Goal: Information Seeking & Learning: Find contact information

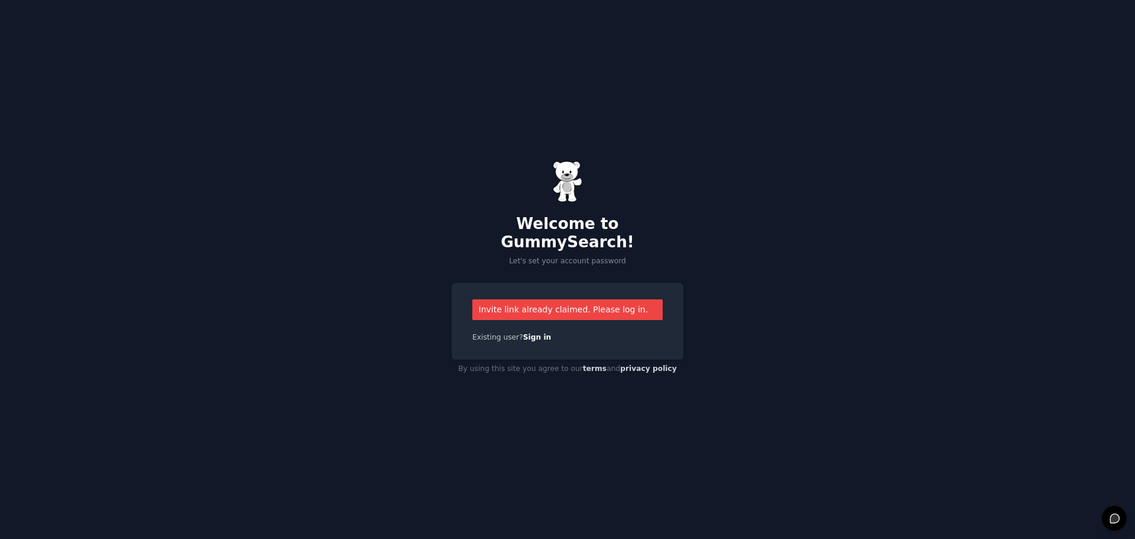
click at [579, 303] on div "Invite link already claimed. Please log in." at bounding box center [567, 309] width 190 height 21
click at [530, 333] on link "Sign in" at bounding box center [537, 337] width 28 height 8
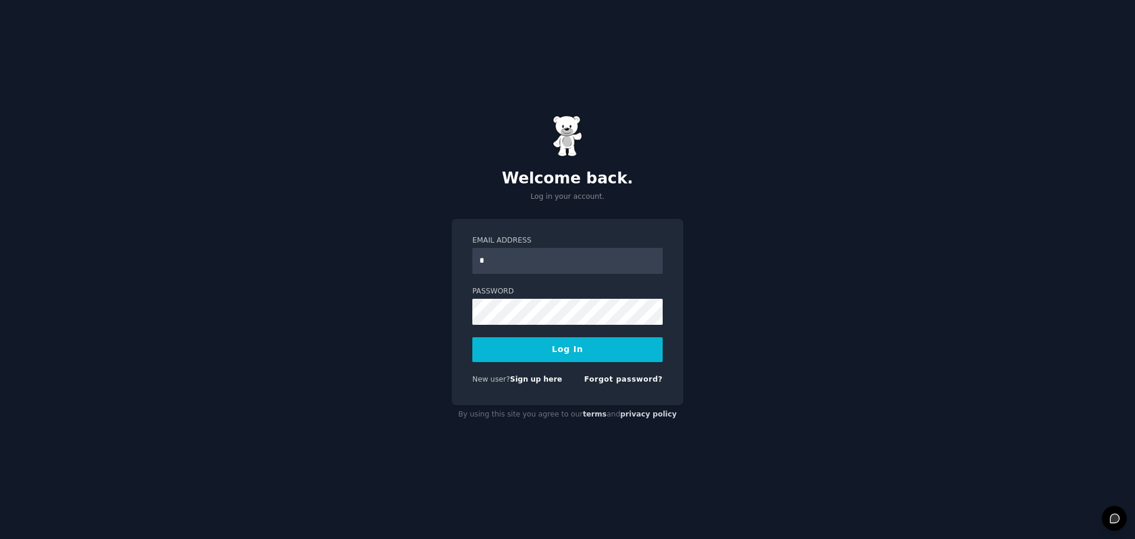
type input "**********"
click at [572, 351] on button "Log In" at bounding box center [567, 349] width 190 height 25
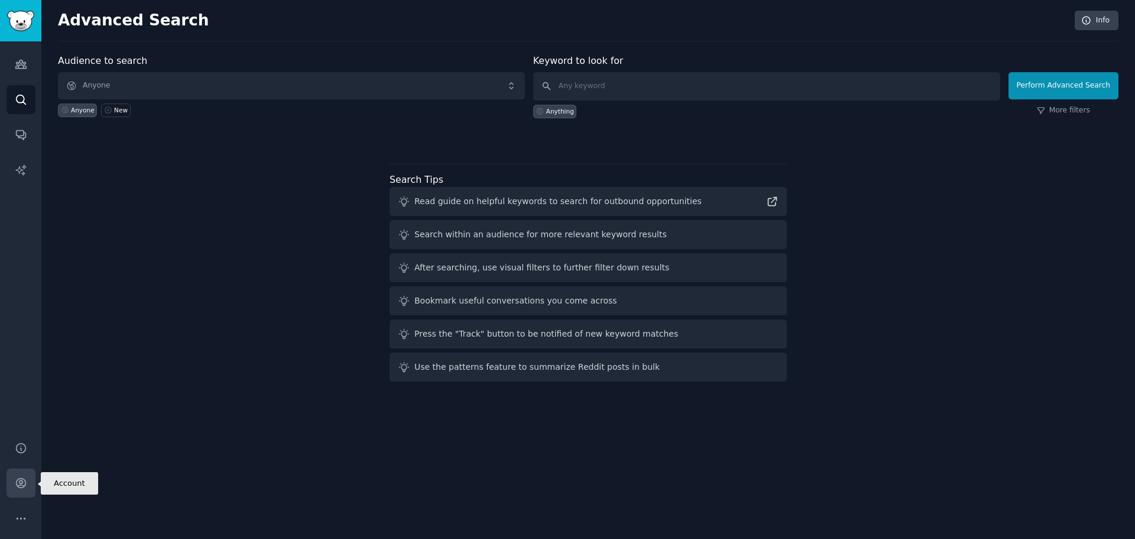
click at [22, 486] on icon "Sidebar" at bounding box center [21, 483] width 12 height 12
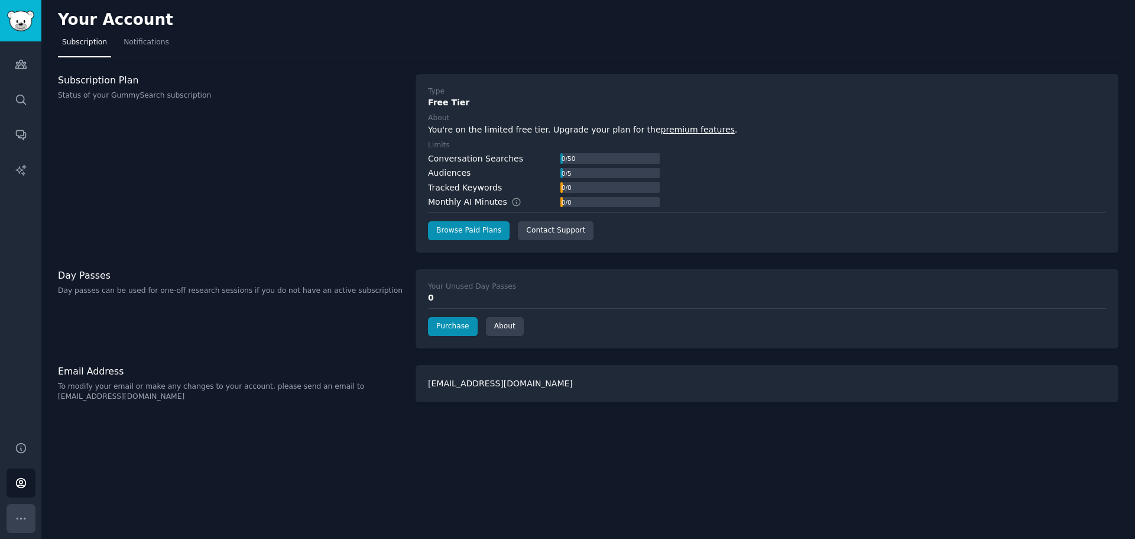
click at [21, 517] on icon "Sidebar" at bounding box center [21, 518] width 12 height 12
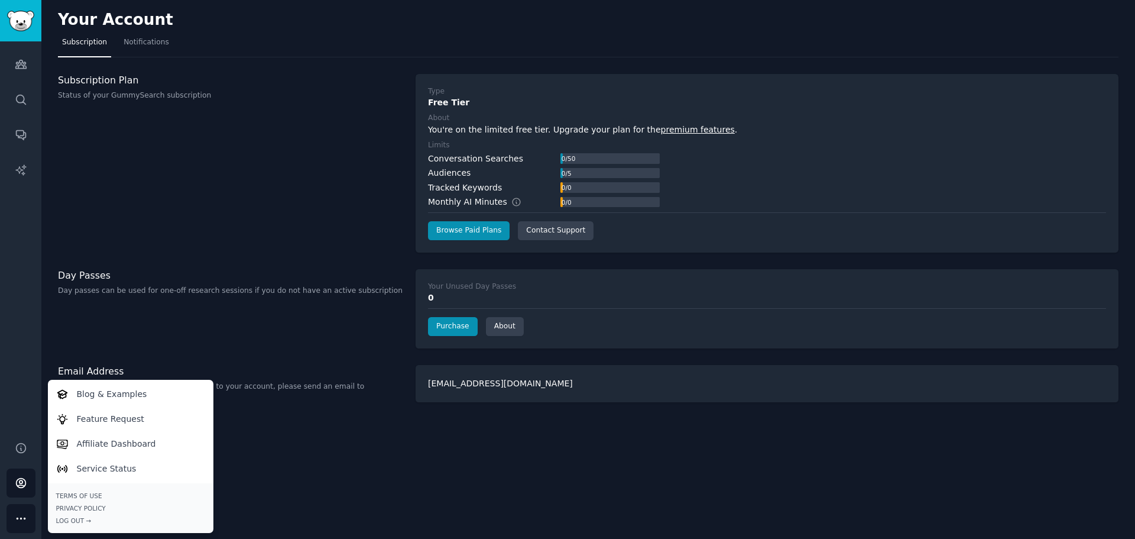
click at [21, 517] on icon "Sidebar" at bounding box center [21, 518] width 12 height 12
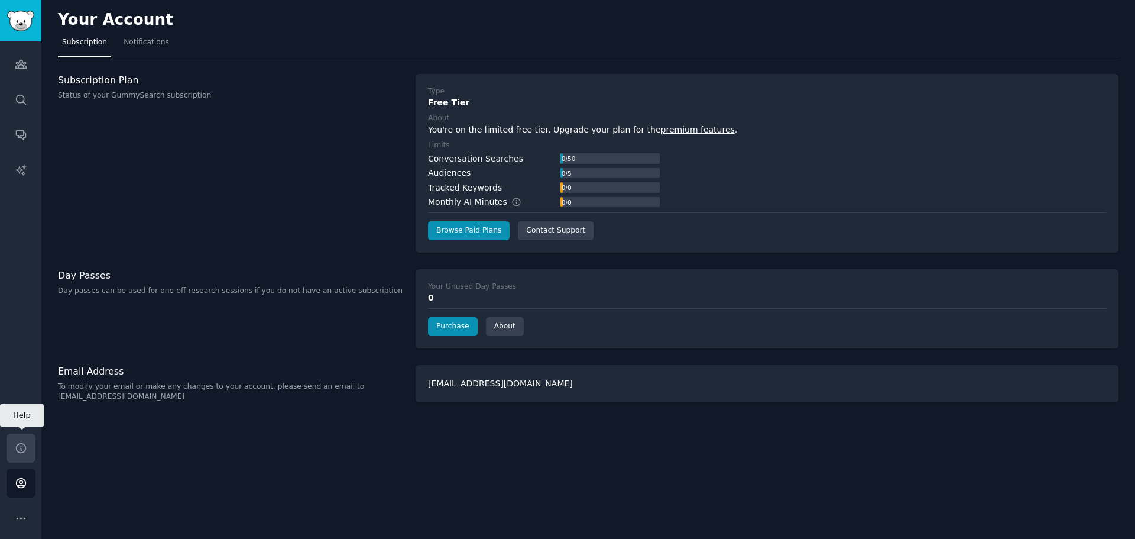
click at [20, 446] on icon "Sidebar" at bounding box center [21, 448] width 12 height 12
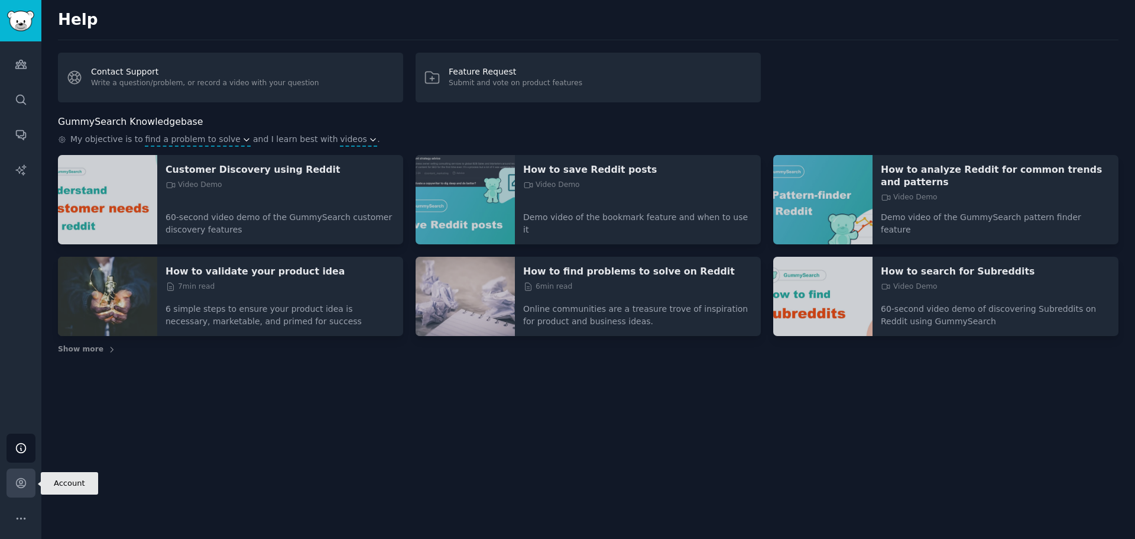
click at [14, 485] on link "Account" at bounding box center [21, 482] width 29 height 29
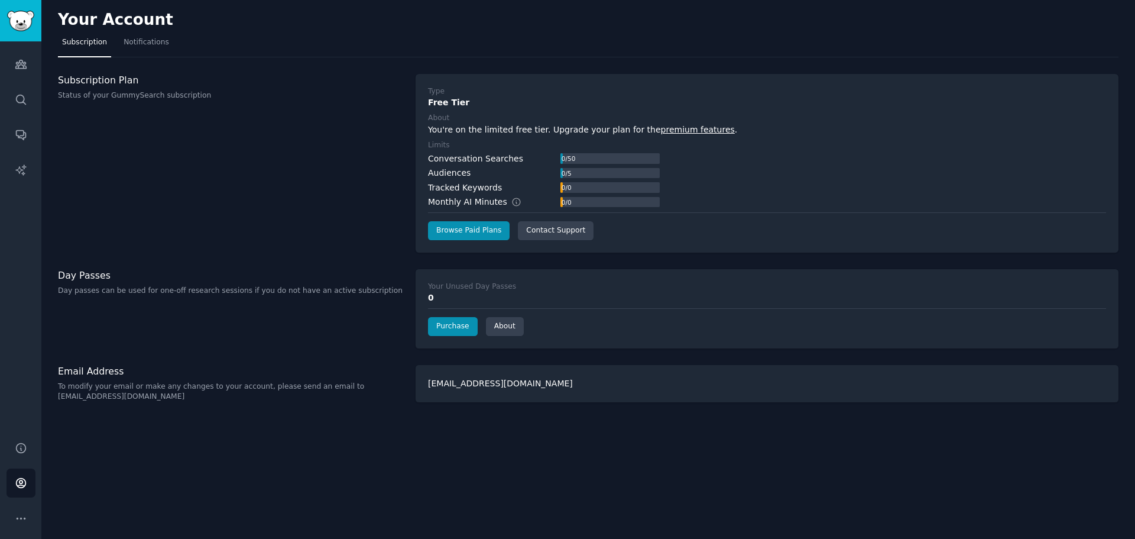
click at [465, 384] on div "conorbellew@gmail.com" at bounding box center [767, 383] width 703 height 37
click at [146, 40] on span "Notifications" at bounding box center [147, 42] width 46 height 11
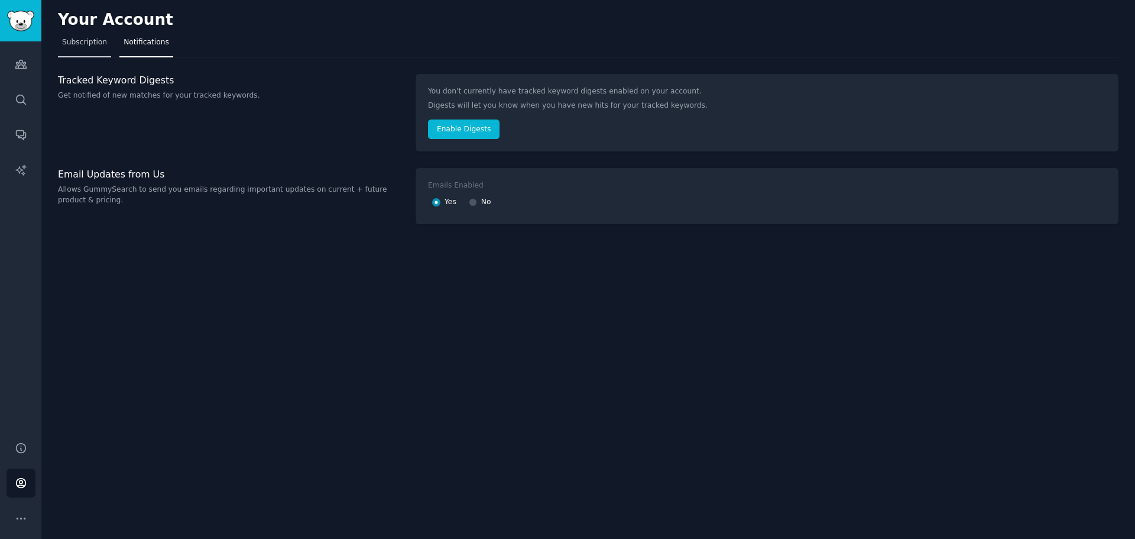
click at [84, 37] on span "Subscription" at bounding box center [84, 42] width 45 height 11
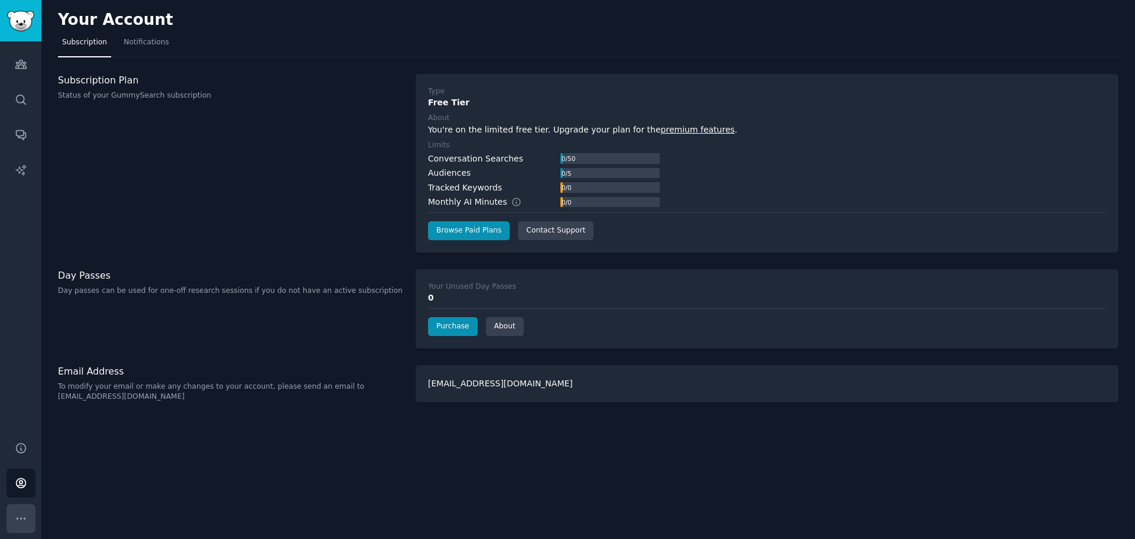
click at [27, 520] on button "More" at bounding box center [21, 518] width 29 height 29
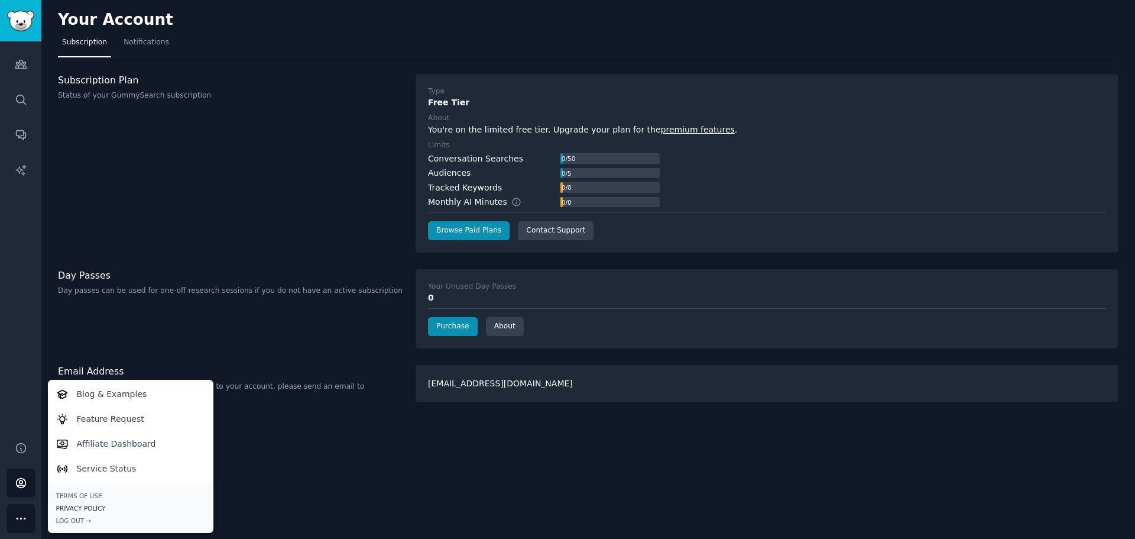
click at [82, 506] on link "Privacy Policy" at bounding box center [130, 508] width 149 height 8
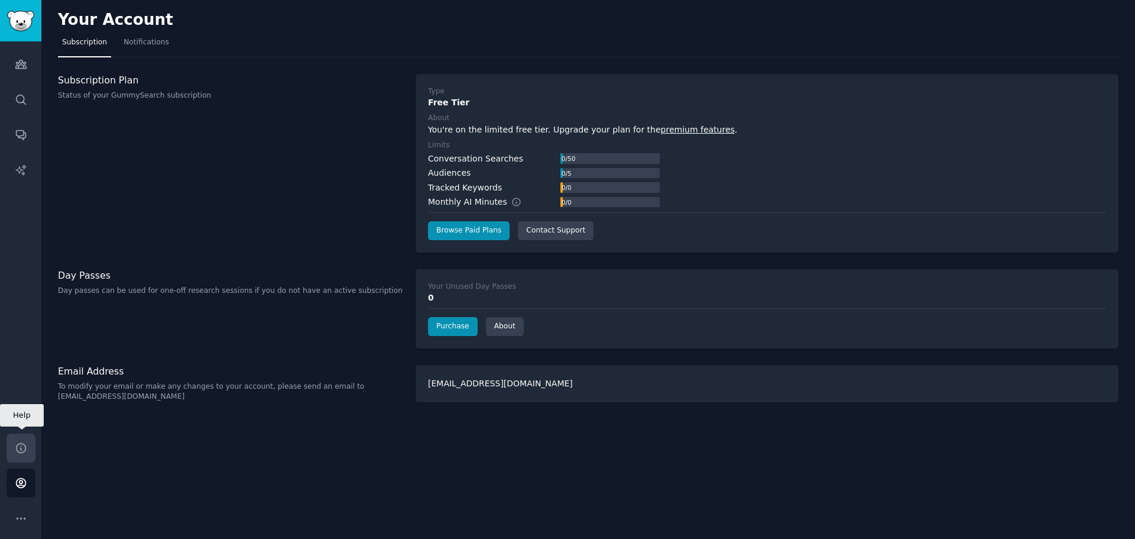
click at [20, 449] on icon "Sidebar" at bounding box center [21, 448] width 12 height 12
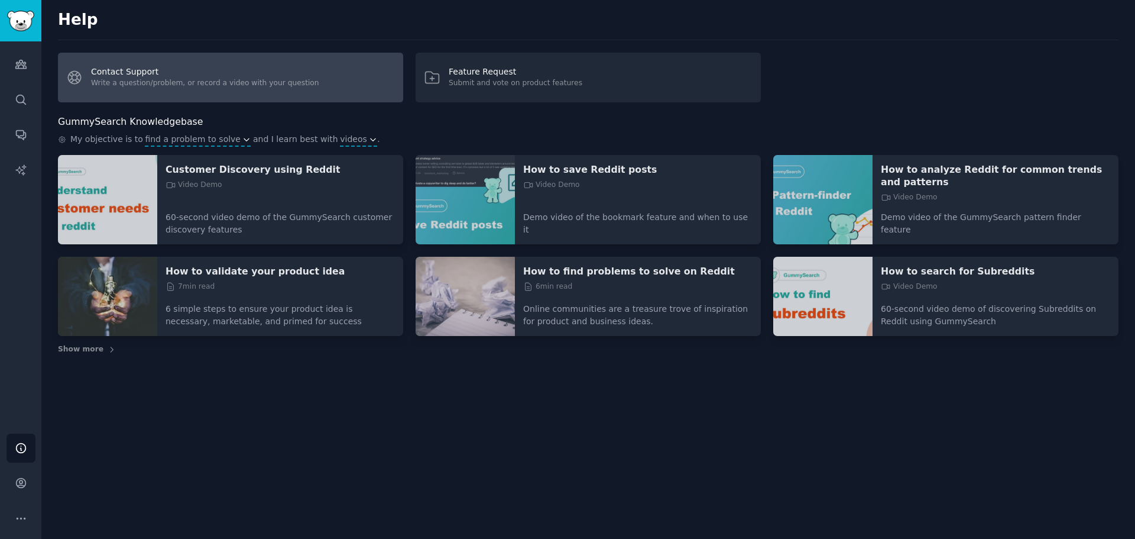
click at [260, 76] on link "Contact Support Write a question/problem, or record a video with your question" at bounding box center [230, 78] width 345 height 50
click at [143, 70] on link "Contact Support Write a question/problem, or record a video with your question" at bounding box center [230, 78] width 345 height 50
click at [251, 70] on link "Contact Support Write a question/problem, or record a video with your question" at bounding box center [230, 78] width 345 height 50
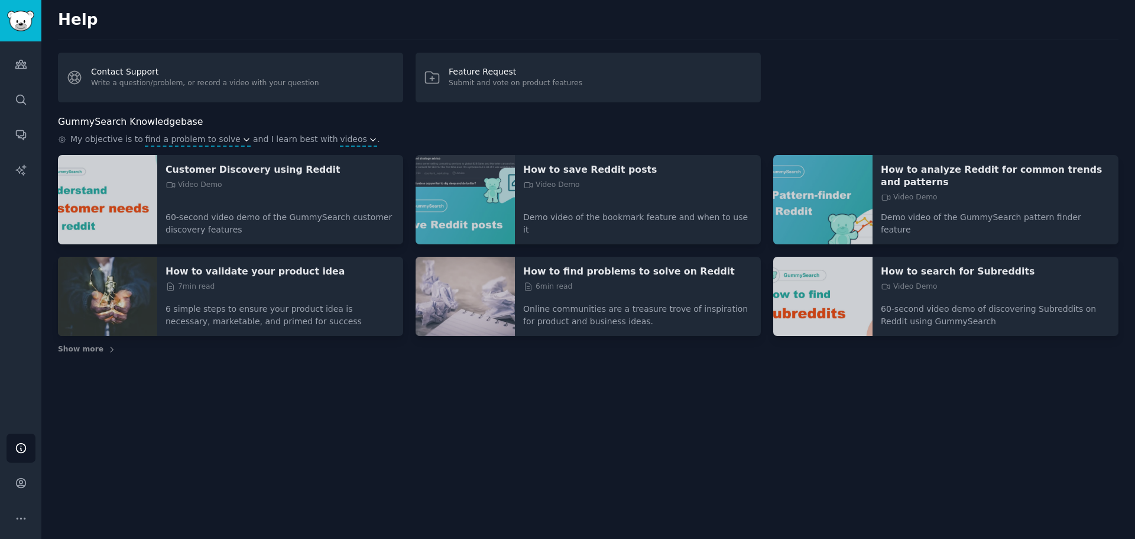
click at [467, 438] on div "Help Contact Support Write a question/problem, or record a video with your ques…" at bounding box center [588, 269] width 1094 height 539
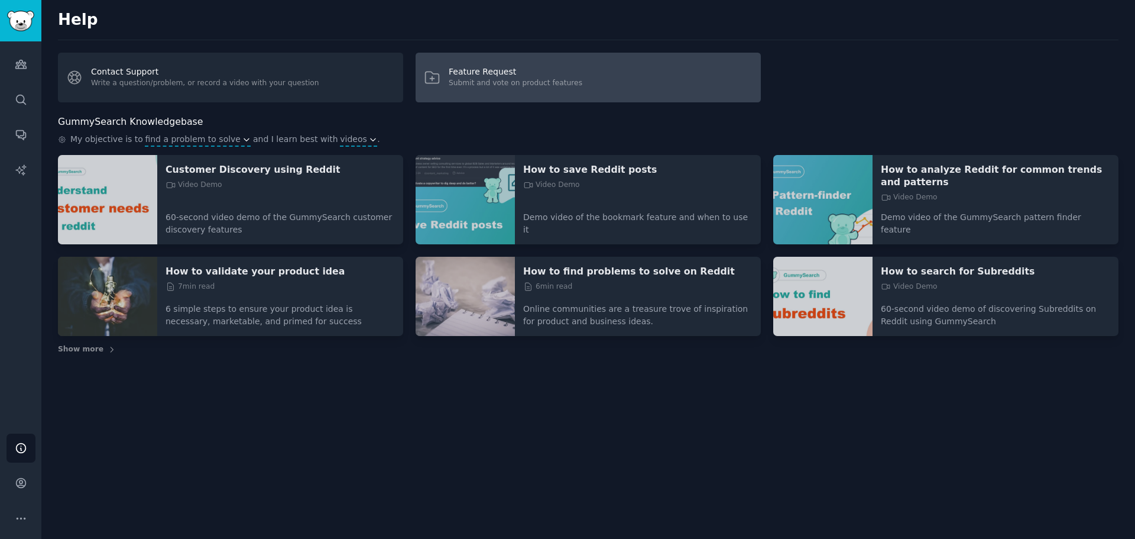
click at [475, 80] on div "Submit and vote on product features" at bounding box center [516, 83] width 134 height 11
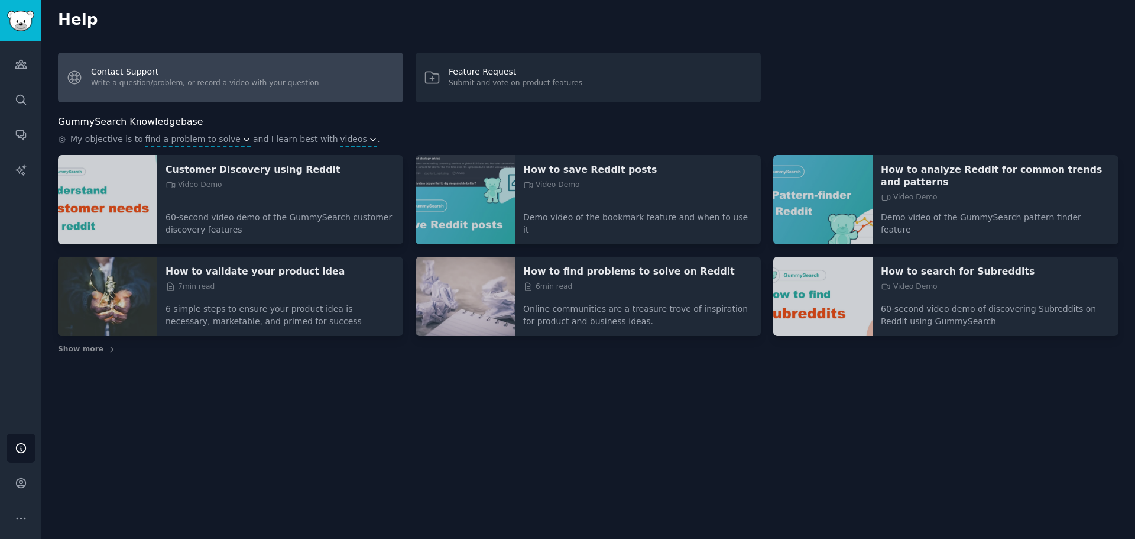
click at [277, 87] on link "Contact Support Write a question/problem, or record a video with your question" at bounding box center [230, 78] width 345 height 50
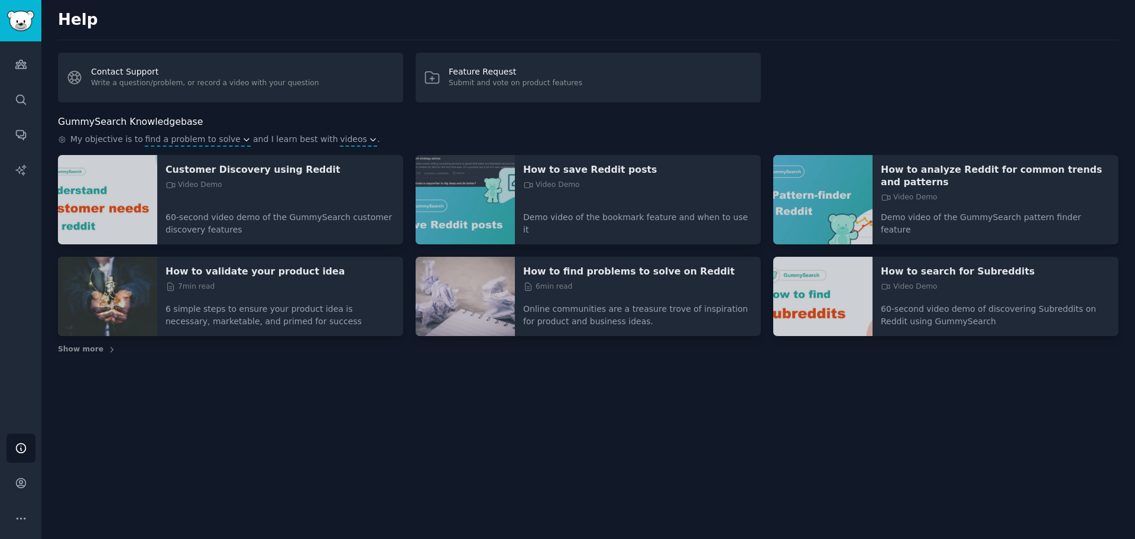
click at [400, 389] on div "Help Contact Support Write a question/problem, or record a video with your ques…" at bounding box center [588, 269] width 1094 height 539
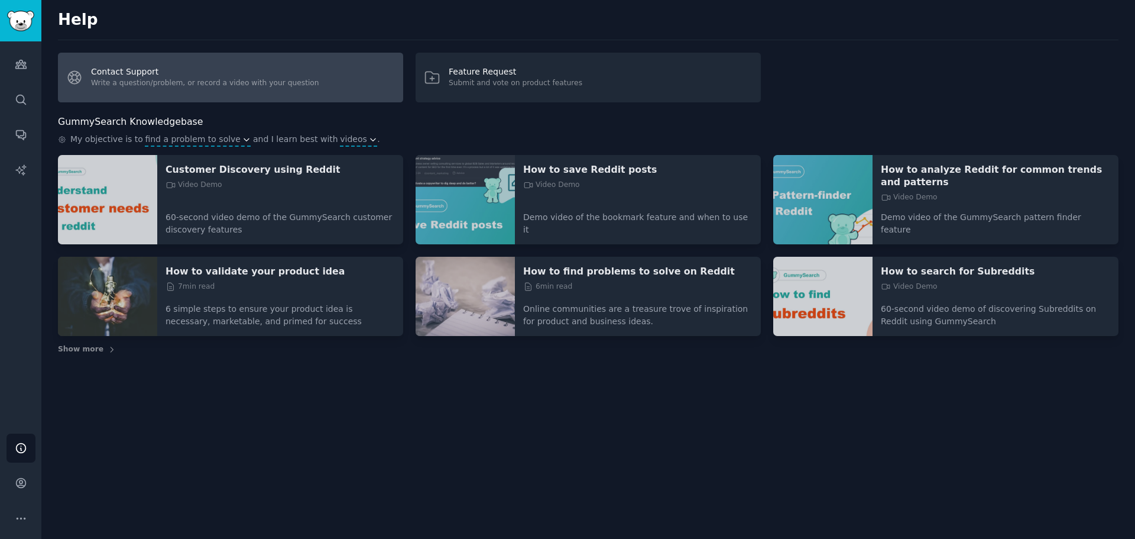
click at [70, 79] on link "Contact Support Write a question/problem, or record a video with your question" at bounding box center [230, 78] width 345 height 50
